Goal: Information Seeking & Learning: Find specific fact

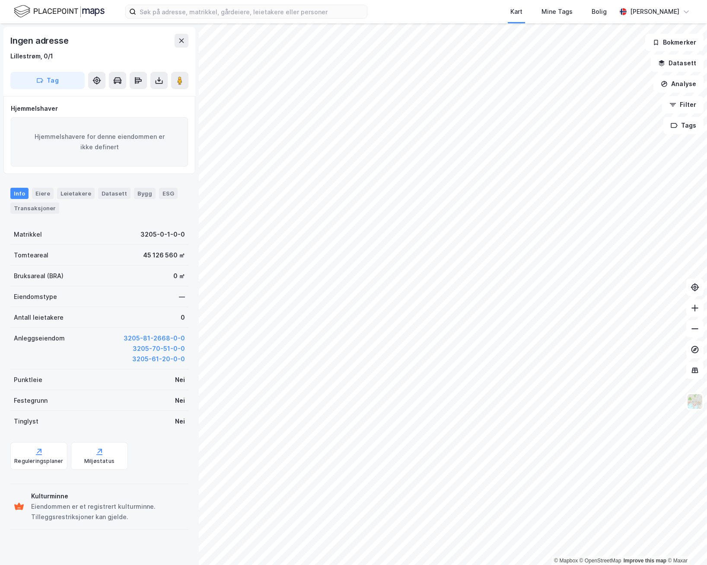
click at [420, 564] on html "Kart Mine Tags Bolig [PERSON_NAME] © Mapbox © OpenStreetMap Improve this map © …" at bounding box center [353, 282] width 707 height 565
click at [409, 564] on html "Kart Mine Tags Bolig [PERSON_NAME] © Mapbox © OpenStreetMap Improve this map © …" at bounding box center [353, 282] width 707 height 565
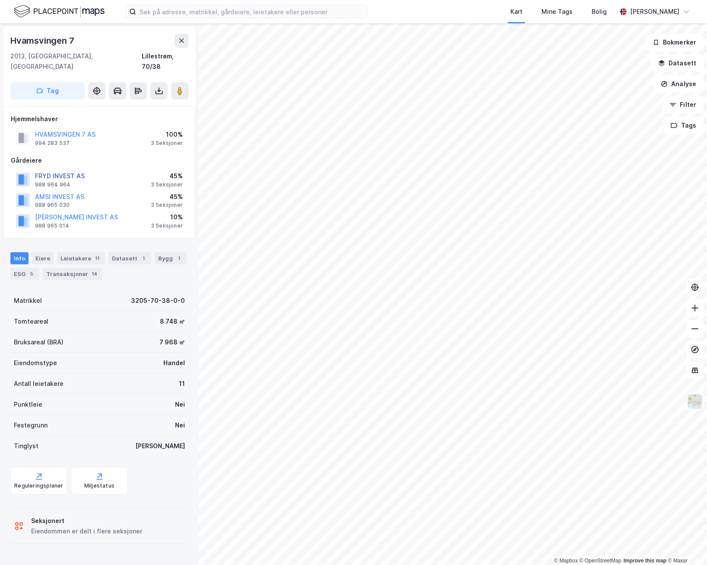
click at [0, 0] on button "FRYD INVEST AS" at bounding box center [0, 0] width 0 height 0
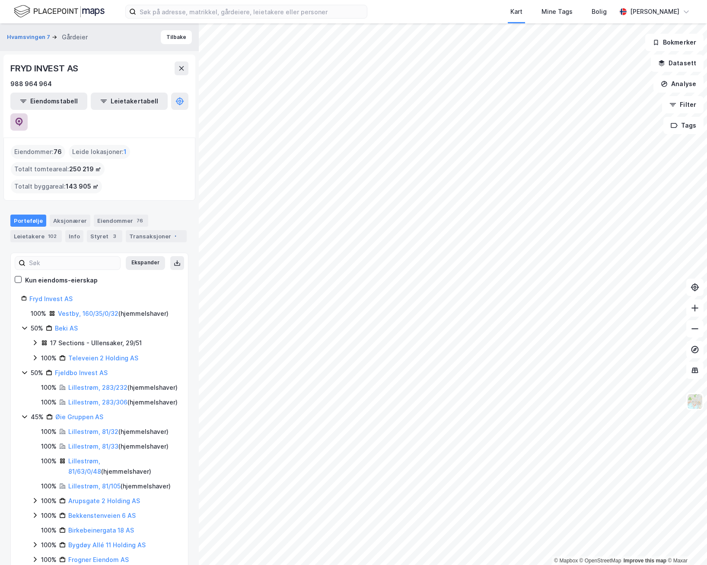
click at [28, 113] on button at bounding box center [18, 121] width 17 height 17
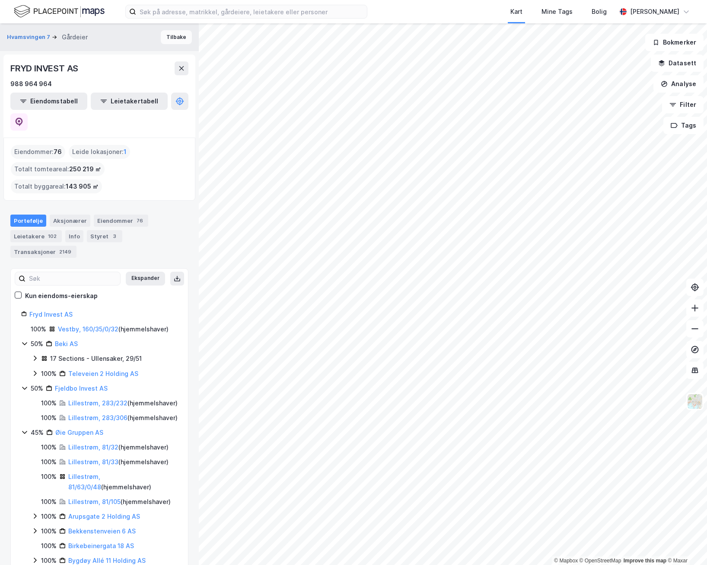
click at [169, 36] on button "Tilbake" at bounding box center [176, 37] width 31 height 14
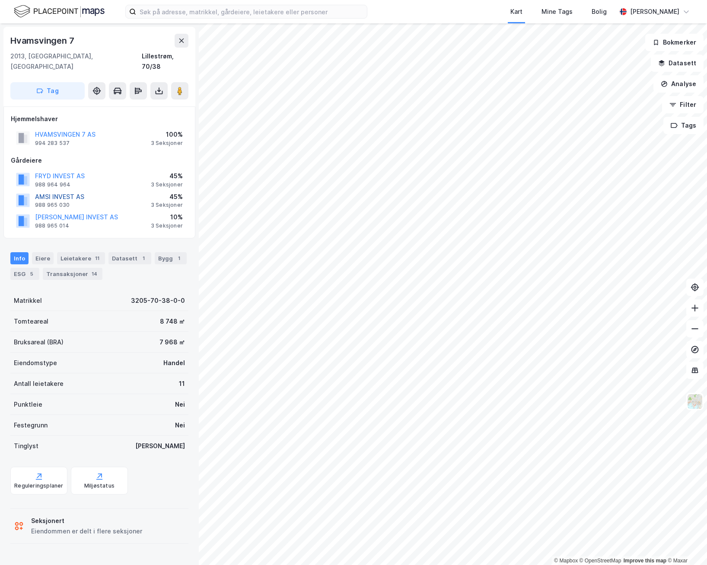
click at [0, 0] on button "AMSI INVEST AS" at bounding box center [0, 0] width 0 height 0
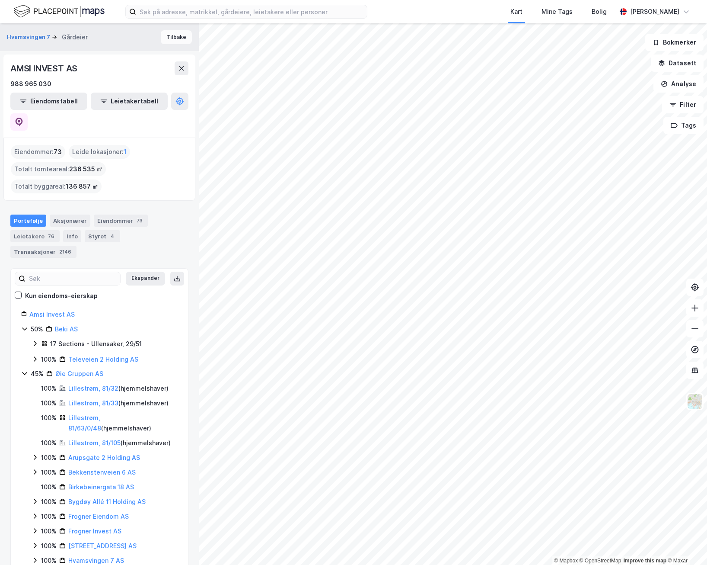
click at [179, 41] on button "Tilbake" at bounding box center [176, 37] width 31 height 14
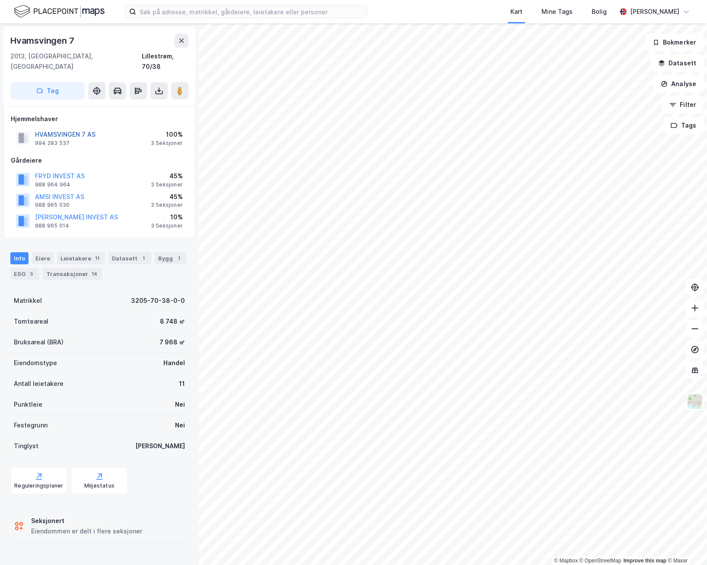
click at [0, 0] on button "HVAMSVINGEN 7 AS" at bounding box center [0, 0] width 0 height 0
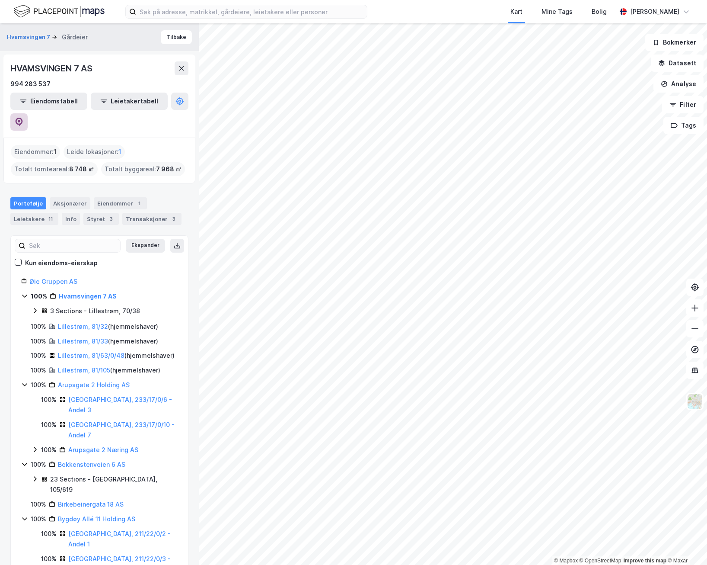
click at [23, 118] on icon at bounding box center [19, 122] width 9 height 9
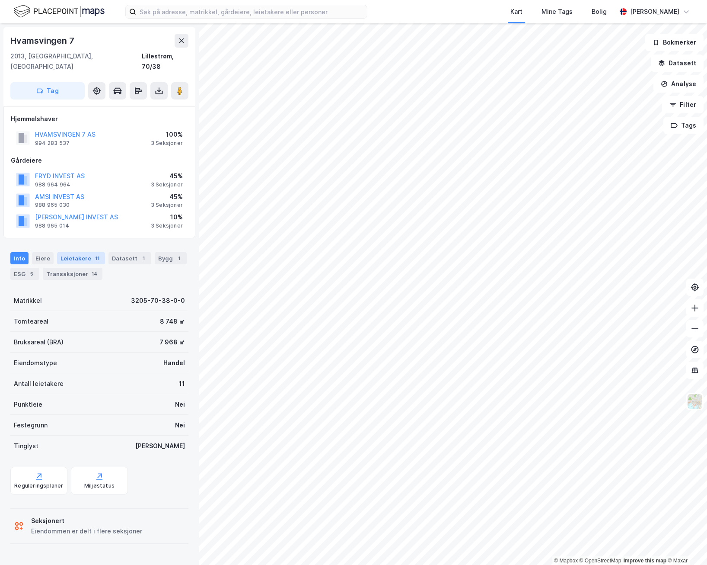
click at [78, 252] on div "Leietakere 11" at bounding box center [81, 258] width 48 height 12
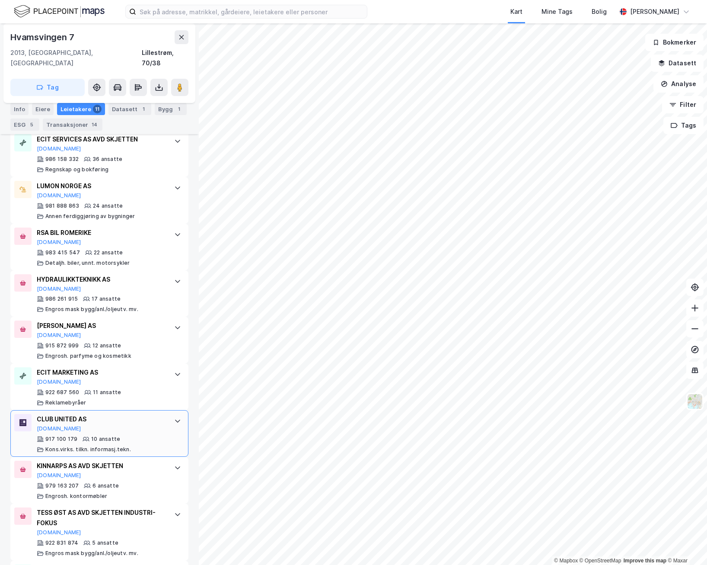
scroll to position [233, 0]
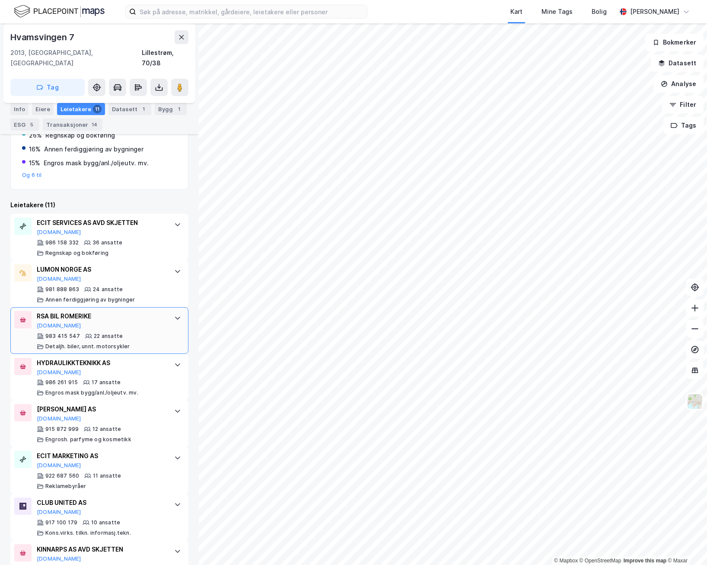
click at [103, 313] on div "RSA BIL [PERSON_NAME][DOMAIN_NAME]" at bounding box center [101, 320] width 129 height 18
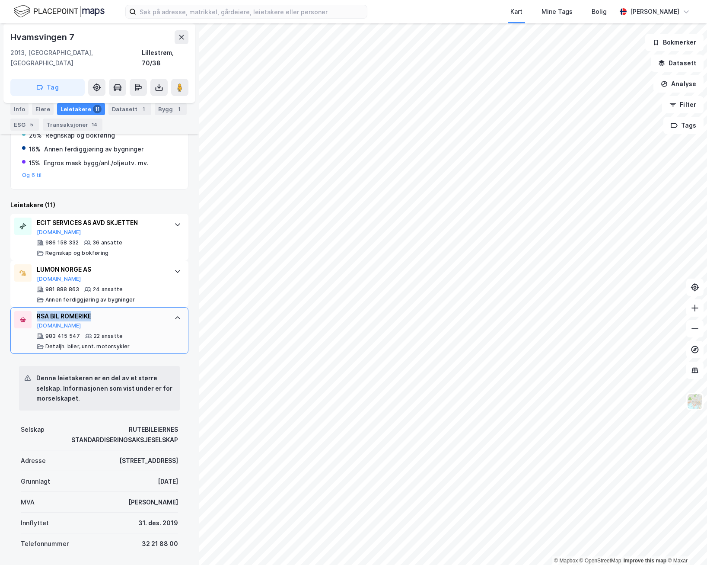
drag, startPoint x: 93, startPoint y: 304, endPoint x: 29, endPoint y: 300, distance: 63.2
click at [29, 307] on div "RSA BIL [PERSON_NAME][DOMAIN_NAME] 983 415 547 22 ansatte Detaljh. biler, unnt.…" at bounding box center [99, 330] width 178 height 47
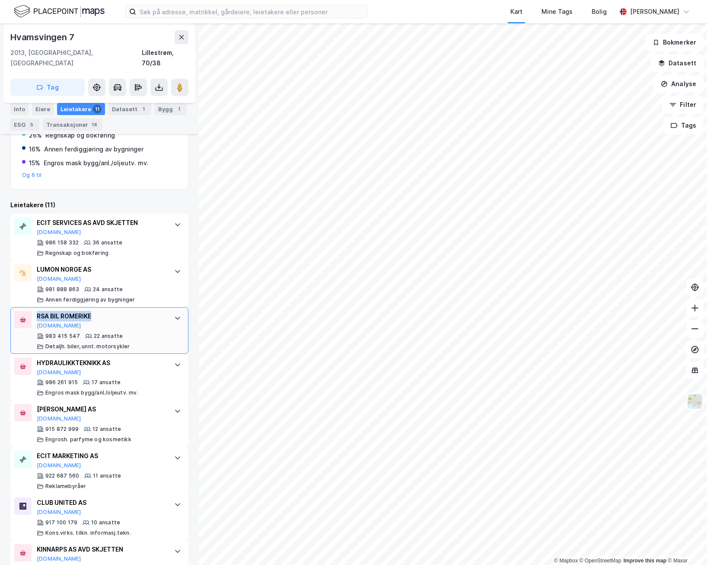
copy div "RSA BIL ROMERIKE"
